Goal: Information Seeking & Learning: Compare options

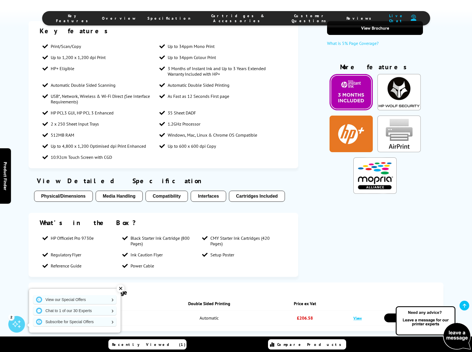
scroll to position [444, 0]
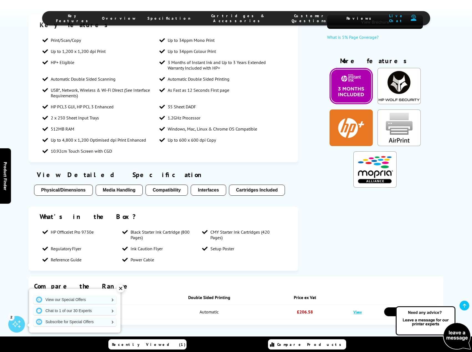
click at [217, 187] on button "Interfaces" at bounding box center [208, 190] width 35 height 11
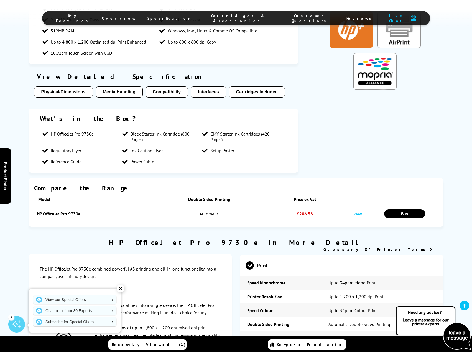
scroll to position [476, 0]
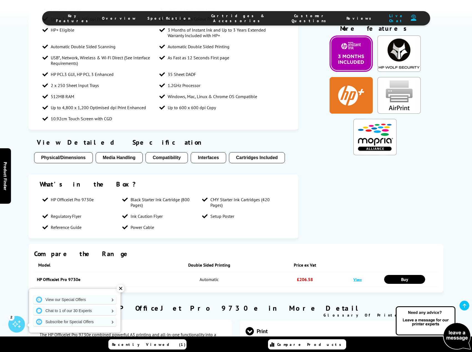
click at [245, 154] on button "Cartridges Included" at bounding box center [257, 157] width 56 height 11
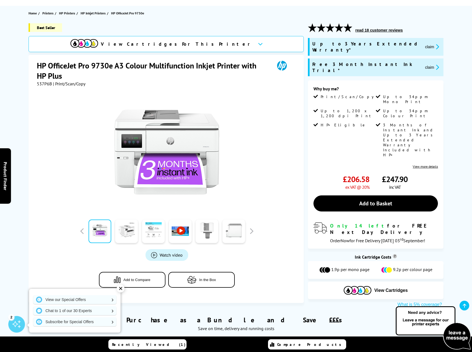
scroll to position [55, 0]
click at [131, 232] on link at bounding box center [126, 232] width 23 height 24
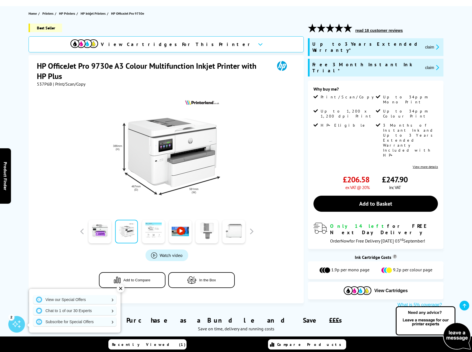
click at [150, 232] on link at bounding box center [153, 232] width 23 height 24
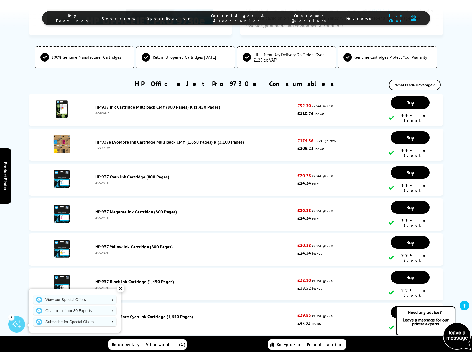
scroll to position [1552, 0]
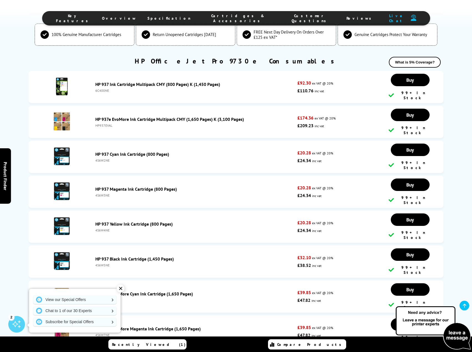
click at [154, 116] on link "HP 937e EvoMore Ink Cartridge Multipack CMY (1,650 Pages) K (3,100 Pages)" at bounding box center [169, 119] width 149 height 6
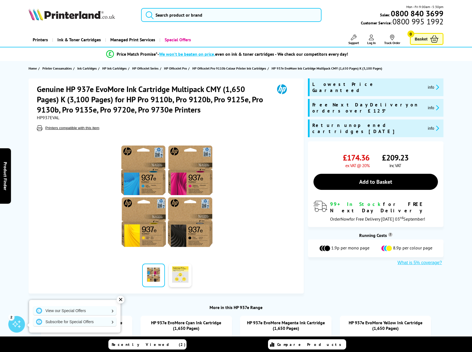
drag, startPoint x: 188, startPoint y: 96, endPoint x: 188, endPoint y: 92, distance: 5.0
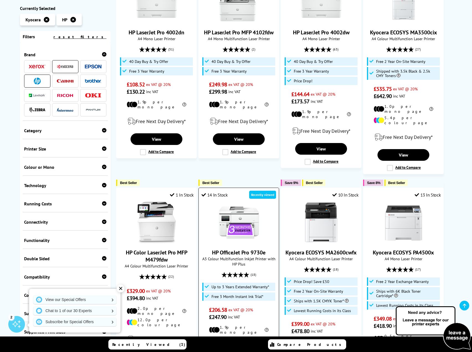
scroll to position [83, 0]
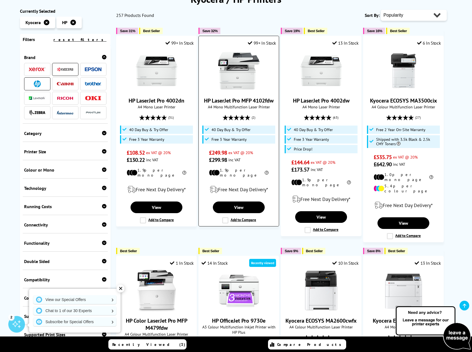
click at [236, 100] on link "HP LaserJet Pro MFP 4102fdw" at bounding box center [239, 100] width 70 height 7
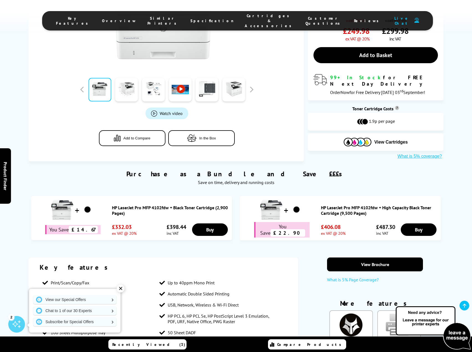
scroll to position [277, 0]
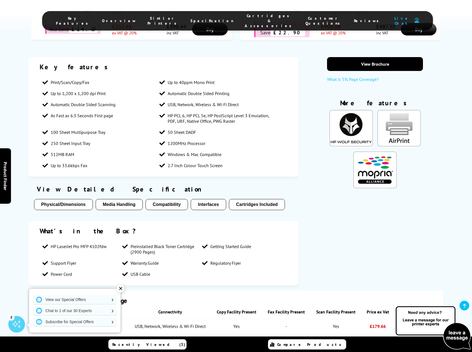
click at [262, 208] on button "Cartridges Included" at bounding box center [257, 204] width 56 height 11
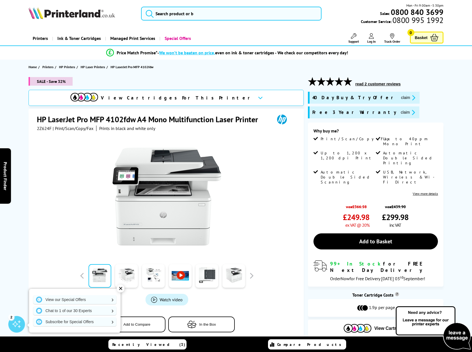
scroll to position [0, 0]
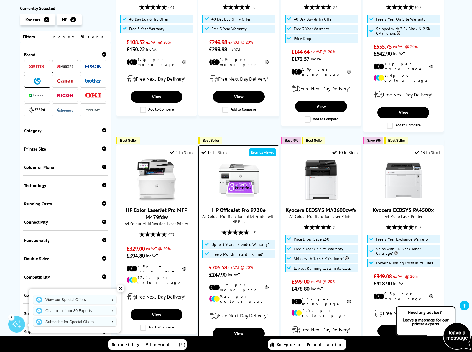
scroll to position [194, 0]
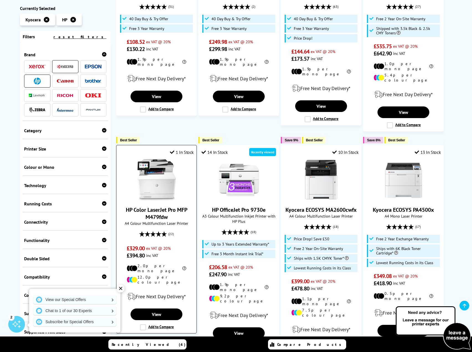
click at [151, 180] on img at bounding box center [157, 180] width 42 height 42
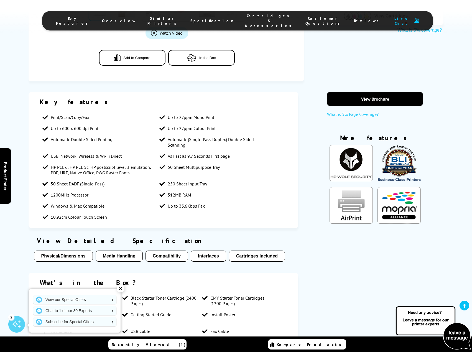
click at [254, 252] on button "Cartridges Included" at bounding box center [257, 256] width 56 height 11
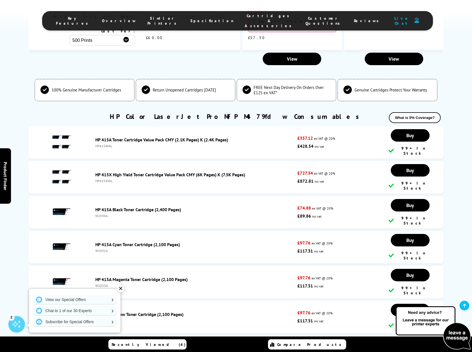
scroll to position [1590, 0]
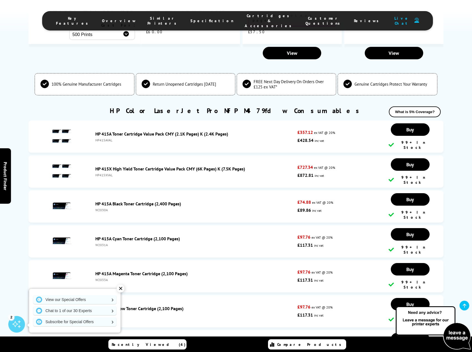
click at [119, 131] on link "HP 415A Toner Cartridge Value Pack CMY (2.1K Pages) K (2.4K Pages)" at bounding box center [161, 134] width 133 height 6
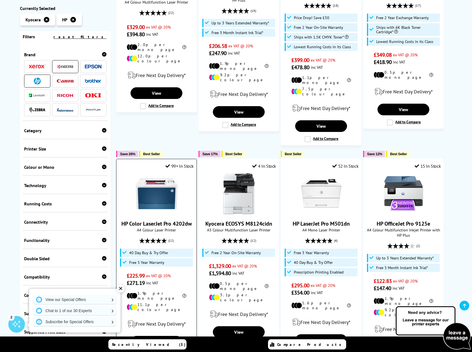
scroll to position [416, 0]
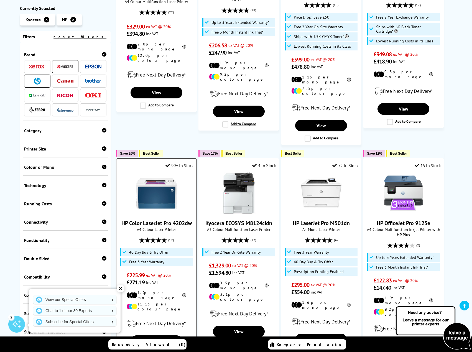
click at [169, 184] on img at bounding box center [157, 193] width 42 height 42
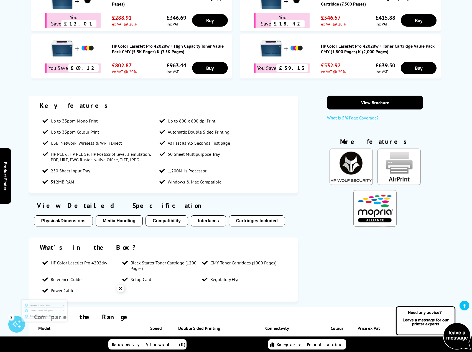
scroll to position [416, 0]
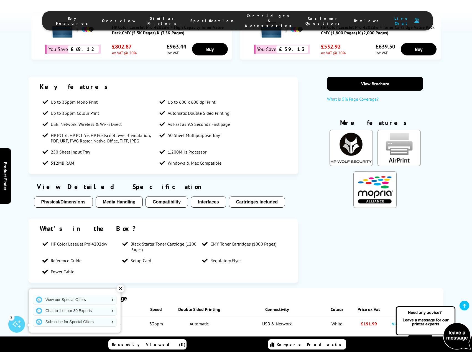
click at [247, 205] on button "Cartridges Included" at bounding box center [257, 202] width 56 height 11
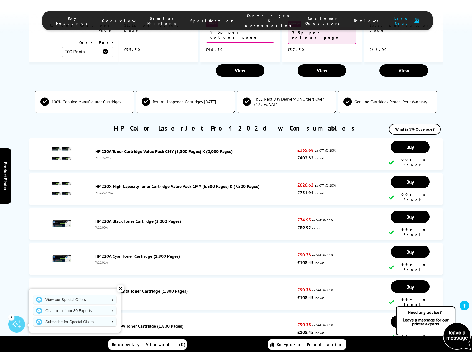
scroll to position [1639, 0]
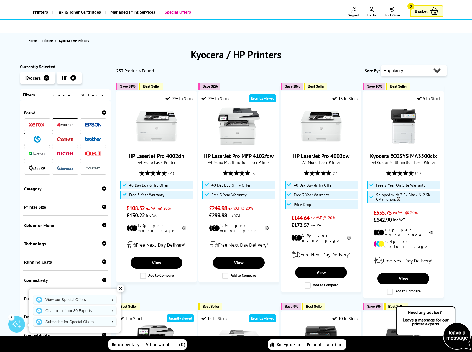
click at [47, 79] on icon at bounding box center [47, 78] width 6 height 6
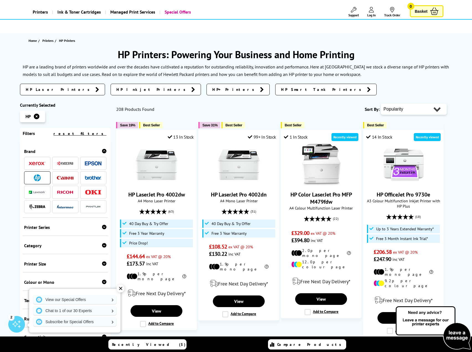
click at [35, 115] on icon at bounding box center [37, 117] width 6 height 6
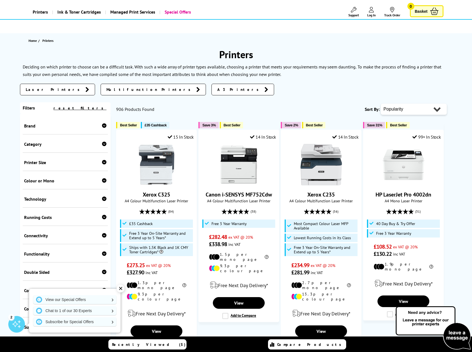
click at [100, 180] on div "Colour or Mono" at bounding box center [65, 181] width 83 height 6
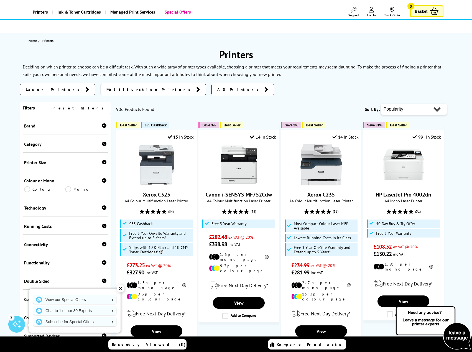
click at [28, 190] on link "Colour" at bounding box center [44, 189] width 41 height 6
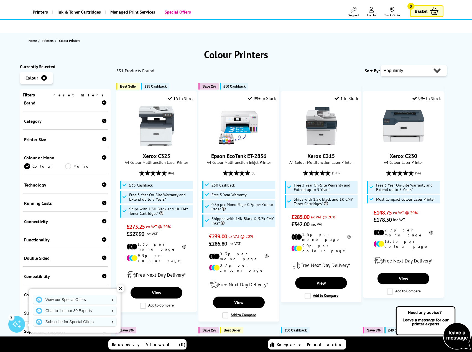
scroll to position [28, 0]
click at [102, 166] on icon at bounding box center [104, 167] width 4 height 4
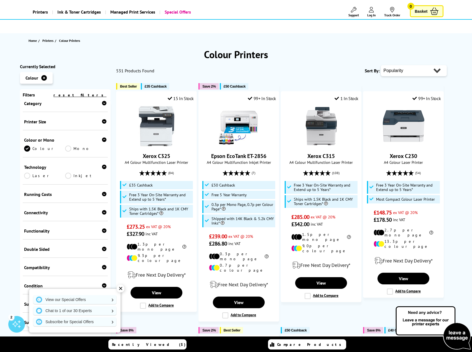
click at [68, 175] on link "Inkjet" at bounding box center [85, 176] width 41 height 6
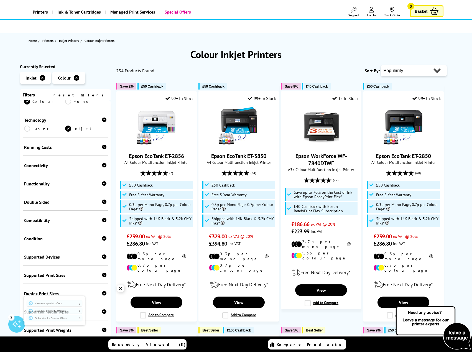
scroll to position [83, 0]
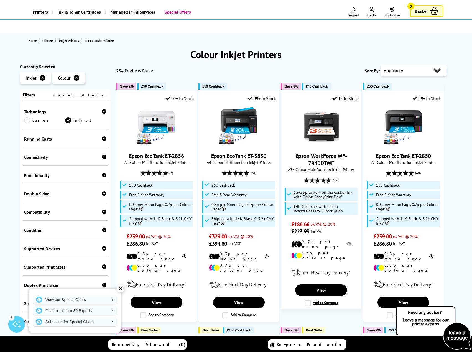
click at [104, 158] on icon at bounding box center [104, 157] width 4 height 4
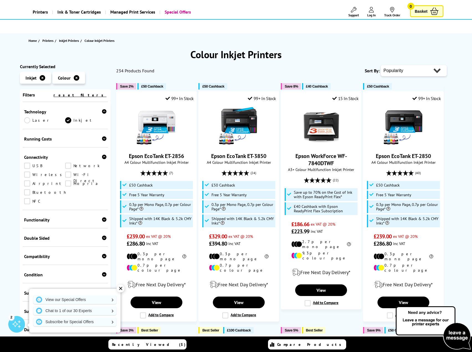
click at [26, 176] on link "Wireless" at bounding box center [44, 175] width 41 height 6
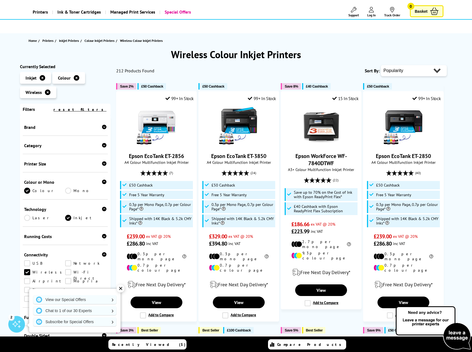
scroll to position [91, 0]
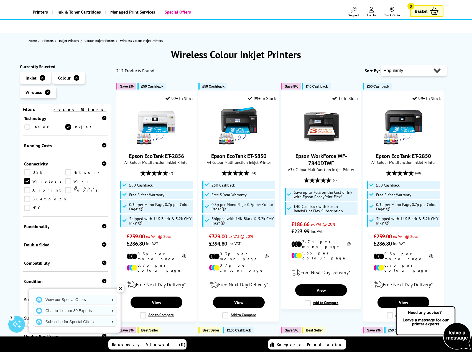
click at [69, 172] on link "Network" at bounding box center [85, 172] width 41 height 6
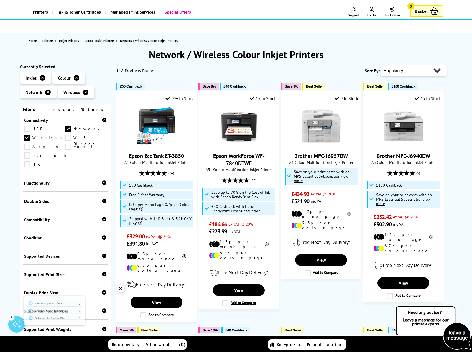
scroll to position [135, 0]
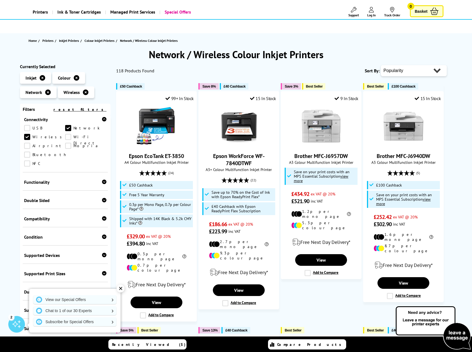
click at [102, 198] on icon at bounding box center [104, 200] width 4 height 4
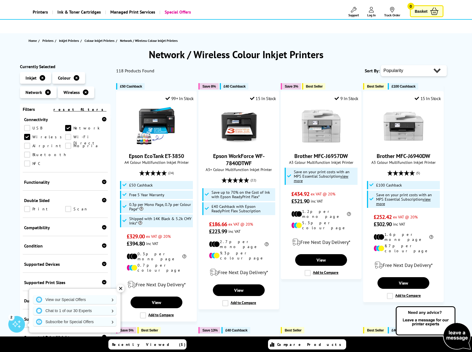
click at [102, 198] on icon at bounding box center [104, 200] width 4 height 4
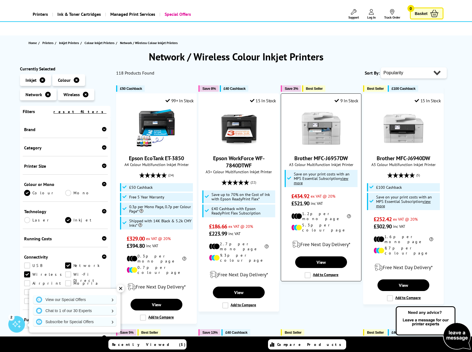
scroll to position [28, 0]
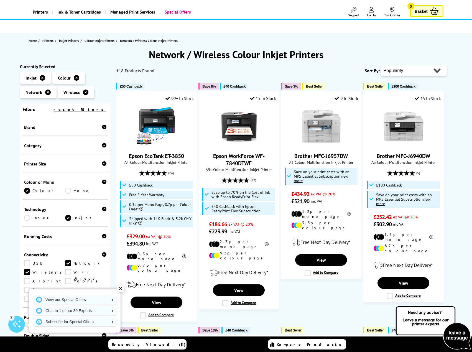
click at [104, 146] on icon at bounding box center [104, 145] width 4 height 4
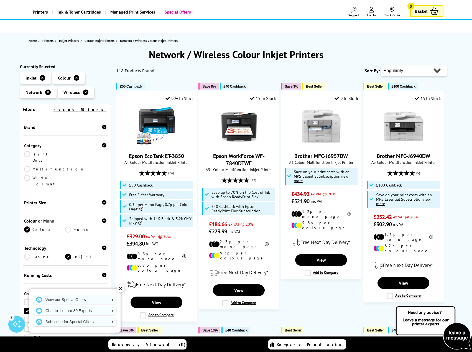
click at [104, 146] on icon at bounding box center [104, 145] width 4 height 4
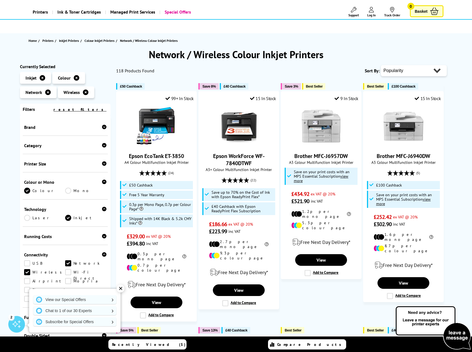
click at [102, 164] on icon at bounding box center [104, 163] width 4 height 4
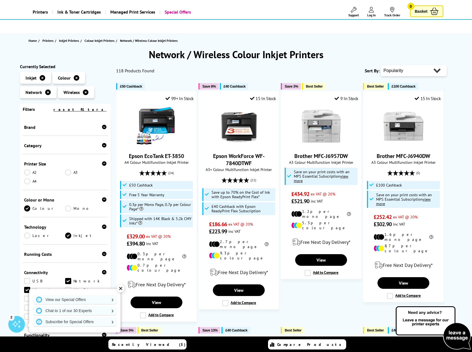
click at [103, 164] on icon at bounding box center [104, 163] width 4 height 4
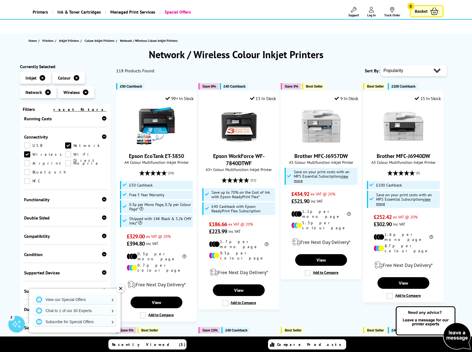
scroll to position [135, 0]
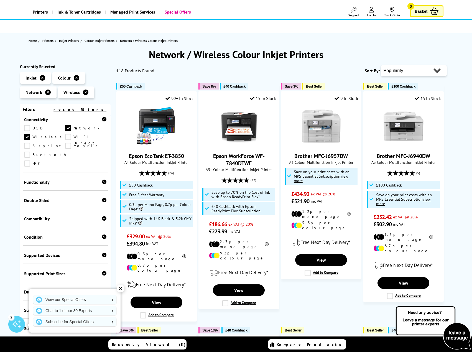
click at [102, 180] on icon at bounding box center [104, 182] width 4 height 4
click at [103, 180] on icon at bounding box center [104, 182] width 4 height 4
click at [102, 179] on div at bounding box center [104, 182] width 4 height 6
drag, startPoint x: 69, startPoint y: 180, endPoint x: 73, endPoint y: 186, distance: 6.9
click at [69, 188] on link "Scan" at bounding box center [85, 191] width 41 height 6
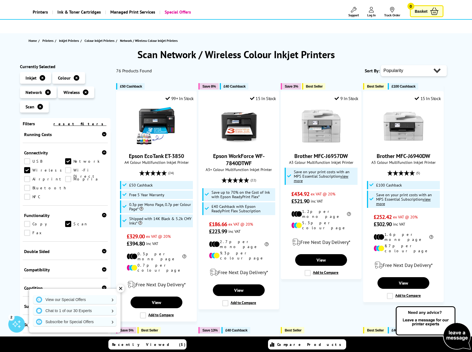
scroll to position [119, 0]
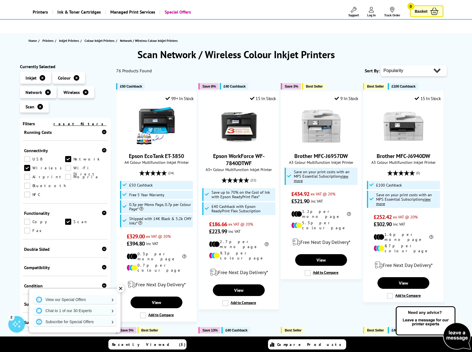
click at [26, 219] on link "Copy" at bounding box center [44, 222] width 41 height 6
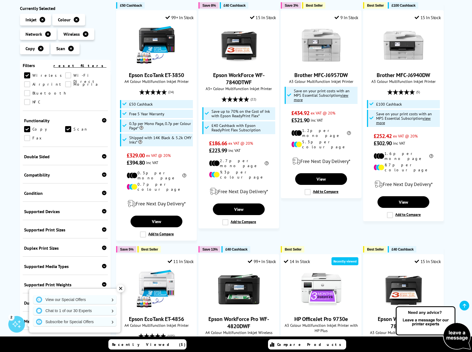
scroll to position [111, 0]
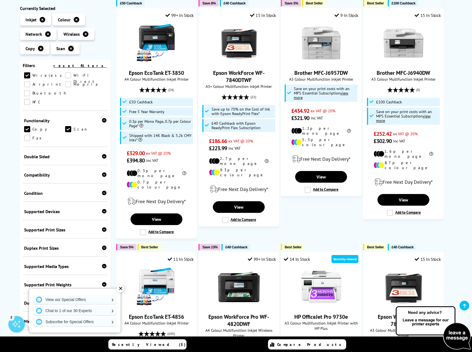
click at [104, 191] on icon at bounding box center [104, 193] width 4 height 4
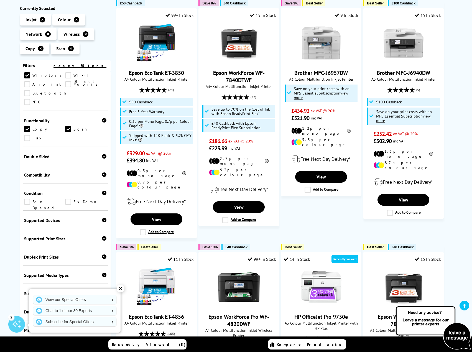
click at [103, 191] on icon at bounding box center [104, 193] width 4 height 4
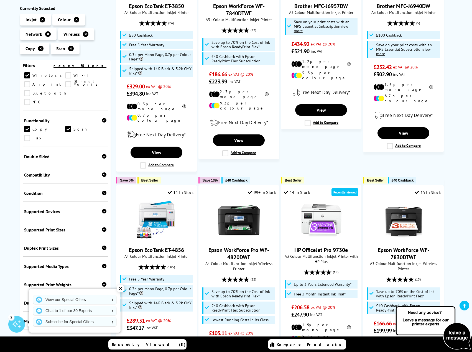
scroll to position [222, 0]
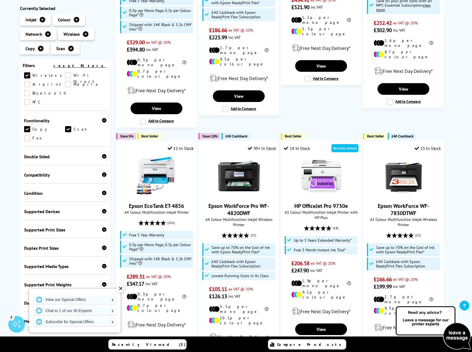
click at [124, 289] on div "✕" at bounding box center [121, 289] width 8 height 8
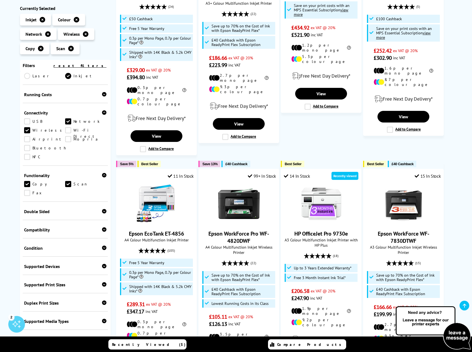
scroll to position [98, 0]
click at [105, 246] on icon at bounding box center [104, 248] width 4 height 4
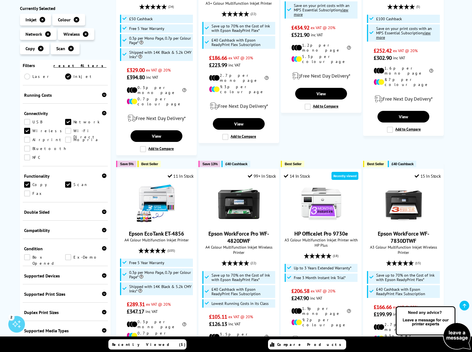
click at [104, 246] on icon at bounding box center [104, 248] width 4 height 4
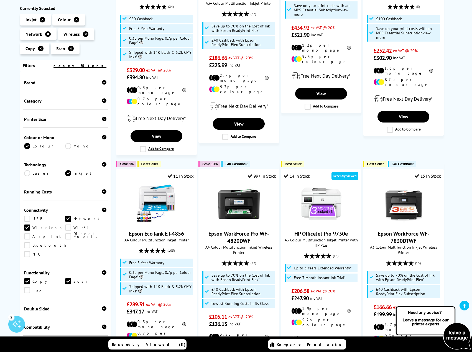
scroll to position [0, 0]
click at [100, 193] on div "Running Costs" at bounding box center [65, 193] width 83 height 6
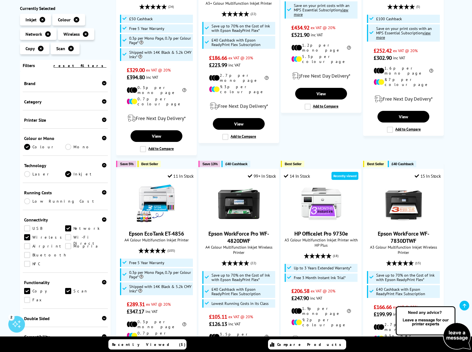
click at [41, 203] on link "Low Running Cost" at bounding box center [65, 201] width 83 height 6
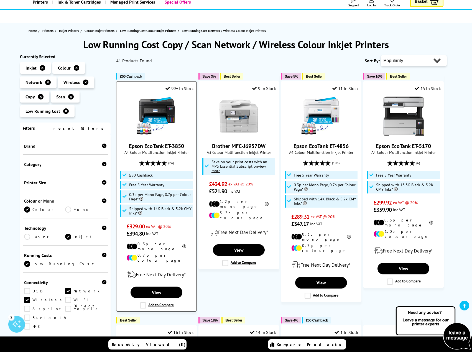
scroll to position [28, 0]
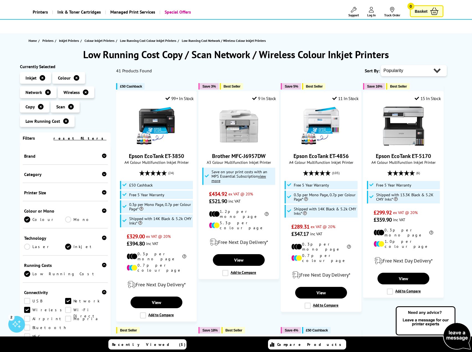
click at [398, 69] on select "Popularity Rating Price - Low to High Price - High to Low Running Costs - Low t…" at bounding box center [414, 70] width 66 height 11
select select "Price Ascending"
click at [381, 65] on select "Popularity Rating Price - Low to High Price - High to Low Running Costs - Low t…" at bounding box center [414, 70] width 66 height 11
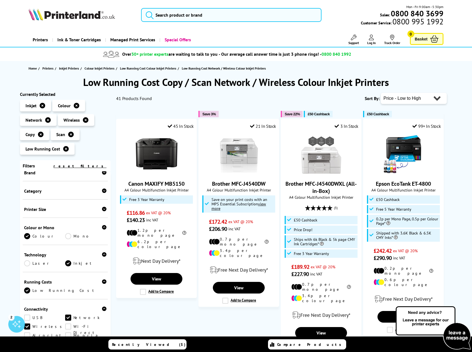
scroll to position [55, 0]
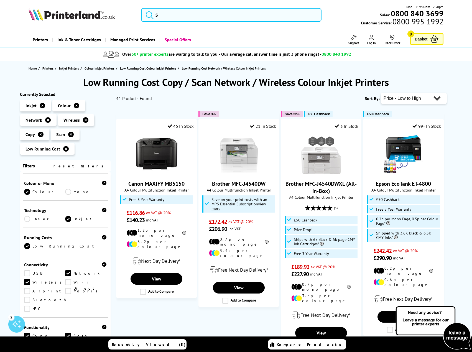
click at [35, 247] on link "Low Running Cost" at bounding box center [65, 246] width 83 height 6
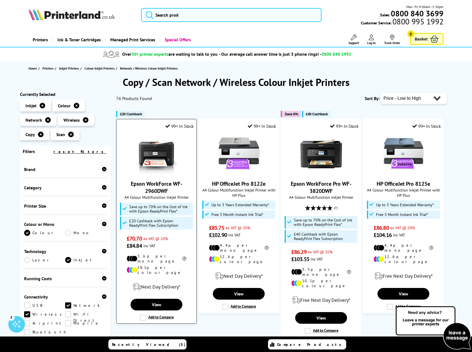
scroll to position [55, 0]
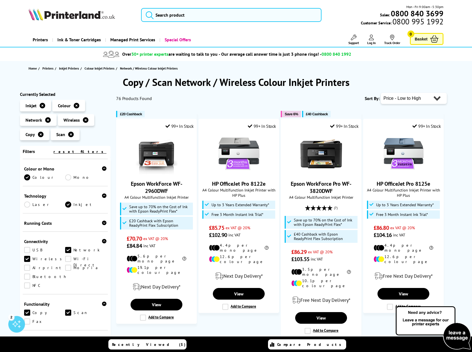
click at [419, 98] on select "Popularity Rating Price - Low to High Price - High to Low Running Costs - Low t…" at bounding box center [414, 98] width 66 height 11
select select "Rating"
click at [381, 93] on select "Popularity Rating Price - Low to High Price - High to Low Running Costs - Low t…" at bounding box center [414, 98] width 66 height 11
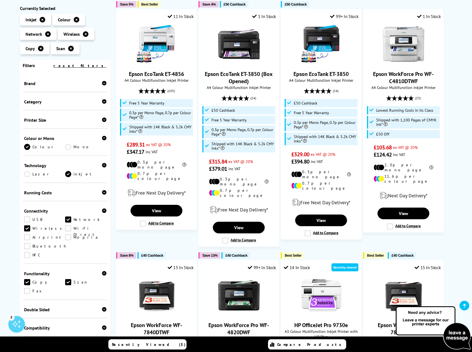
scroll to position [111, 0]
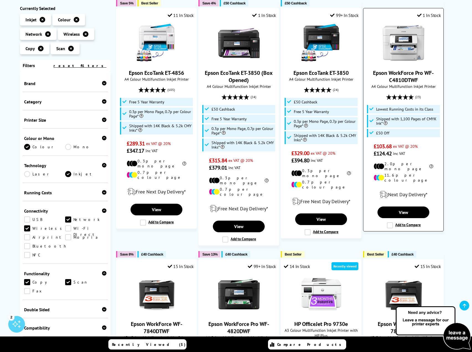
click at [406, 55] on img at bounding box center [404, 43] width 42 height 42
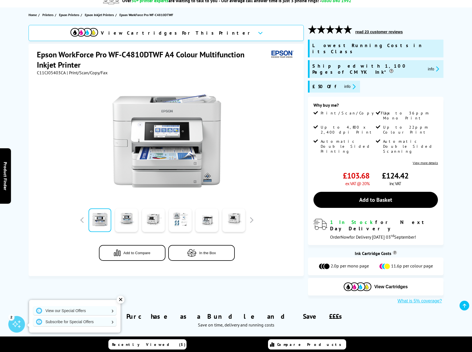
scroll to position [55, 0]
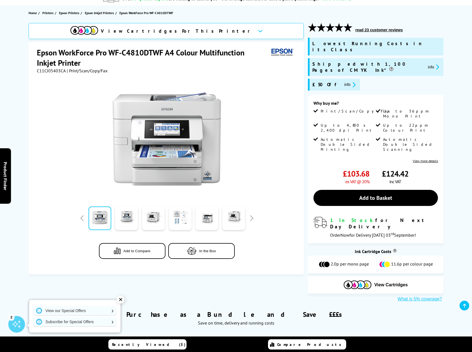
click at [181, 221] on link at bounding box center [180, 219] width 23 height 24
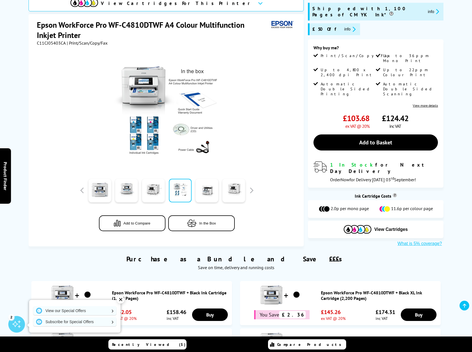
scroll to position [0, 0]
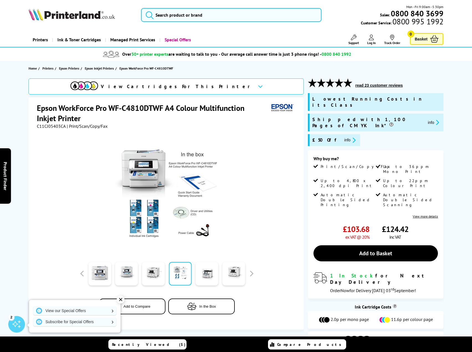
click at [343, 137] on button "info" at bounding box center [350, 140] width 15 height 6
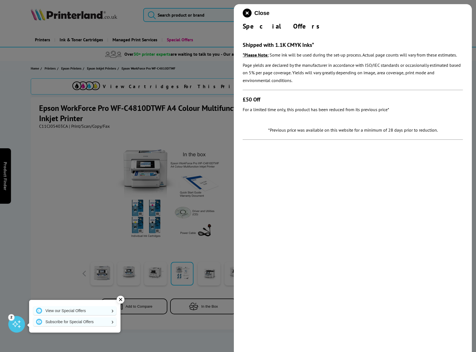
click at [212, 128] on div at bounding box center [238, 176] width 476 height 352
click at [251, 14] on icon "close modal" at bounding box center [247, 13] width 9 height 9
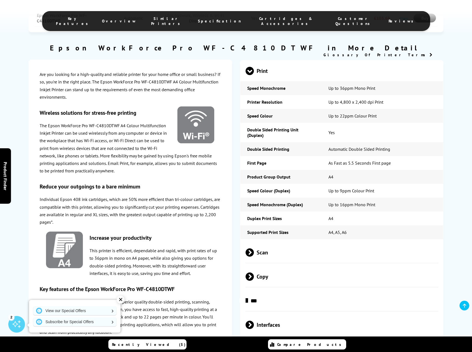
scroll to position [749, 0]
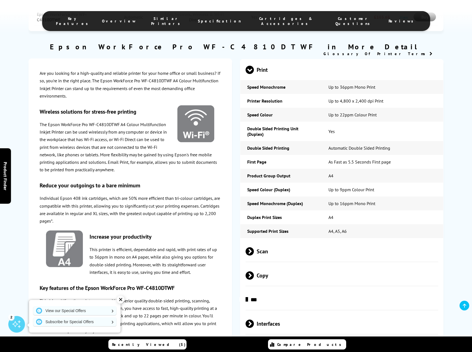
click at [254, 247] on span at bounding box center [254, 251] width 0 height 8
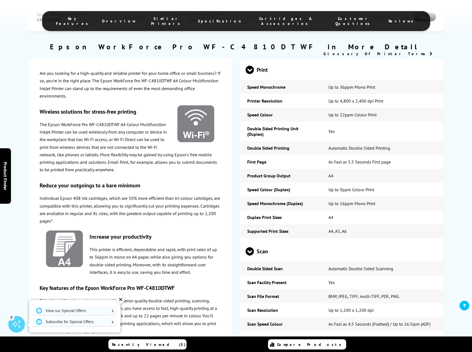
click at [251, 256] on span at bounding box center [250, 256] width 8 height 0
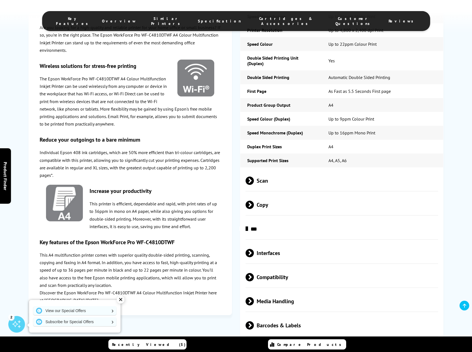
scroll to position [832, 0]
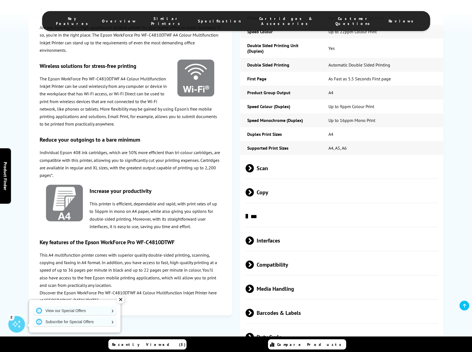
click at [254, 237] on span at bounding box center [254, 241] width 0 height 8
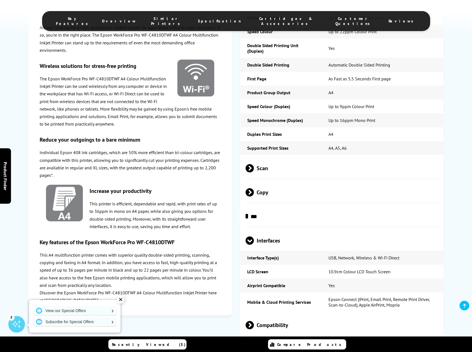
click at [248, 245] on span at bounding box center [250, 245] width 8 height 0
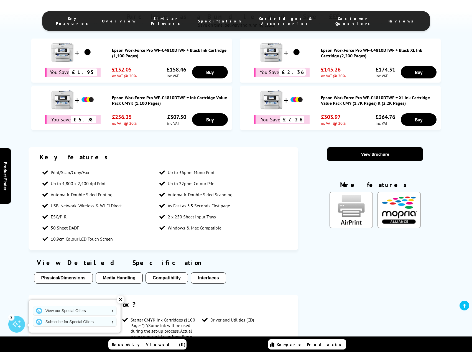
scroll to position [305, 0]
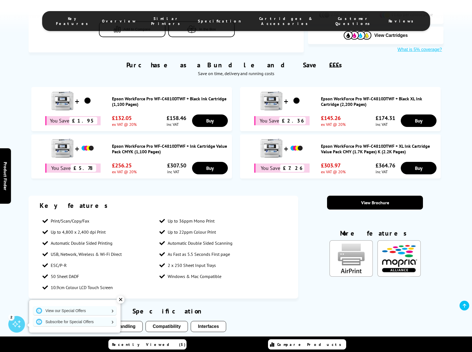
click at [402, 240] on img "KeyFeatureModal324" at bounding box center [399, 258] width 43 height 36
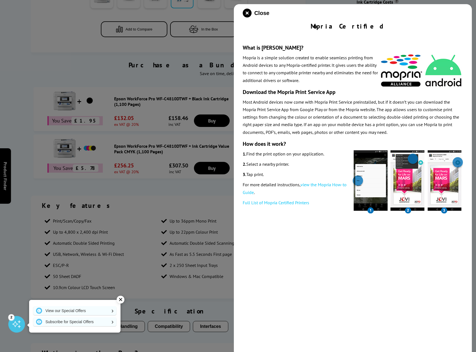
click at [206, 178] on div at bounding box center [238, 176] width 476 height 352
click at [246, 12] on icon "close modal" at bounding box center [247, 13] width 9 height 9
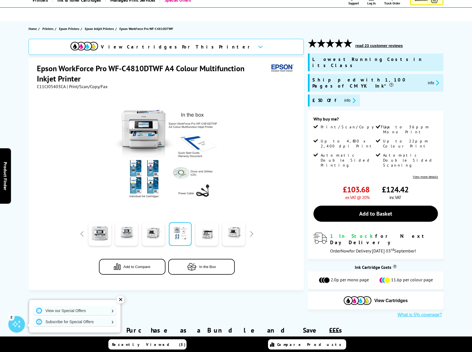
scroll to position [0, 0]
